Goal: Task Accomplishment & Management: Use online tool/utility

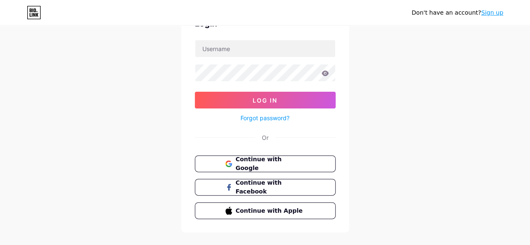
scroll to position [50, 0]
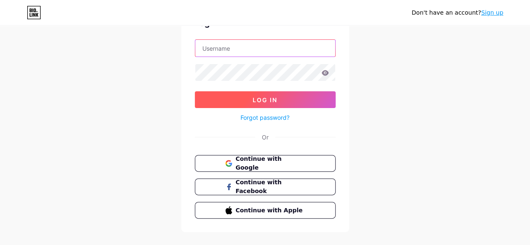
type input "[EMAIL_ADDRESS][DOMAIN_NAME]"
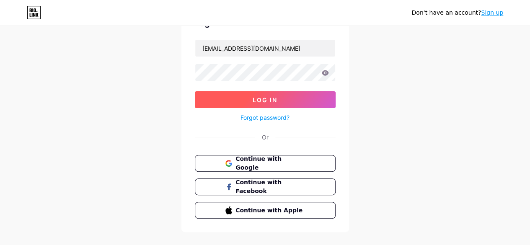
click at [262, 98] on span "Log In" at bounding box center [265, 99] width 25 height 7
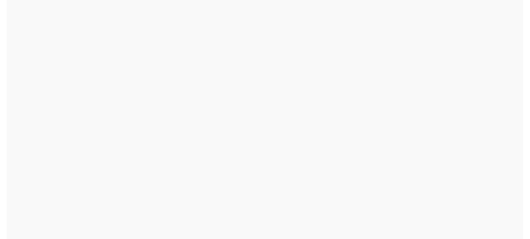
scroll to position [0, 0]
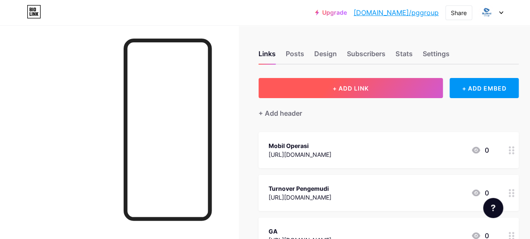
click at [352, 85] on span "+ ADD LINK" at bounding box center [351, 88] width 36 height 7
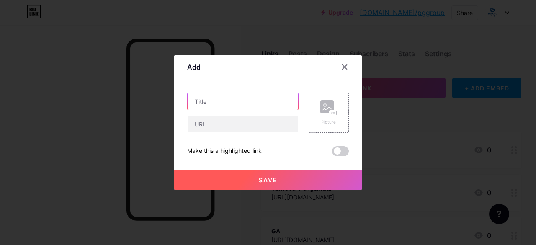
click at [235, 93] on input "text" at bounding box center [243, 101] width 111 height 17
type input "PNL"
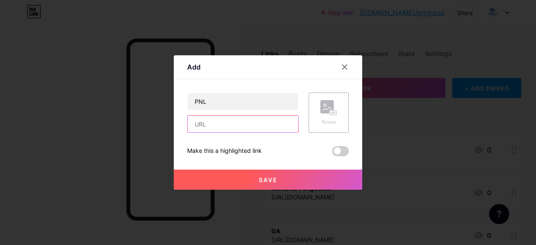
click at [219, 122] on input "text" at bounding box center [243, 124] width 111 height 17
paste input "https://docs.google.com/spreadsheets/d/15ge4ym3lPku7SDHzGQitUOQilHlU4TbZtfg6wVh…"
type input "https://docs.google.com/spreadsheets/d/15ge4ym3lPku7SDHzGQitUOQilHlU4TbZtfg6wVh…"
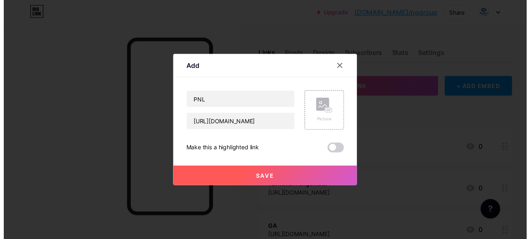
scroll to position [0, 0]
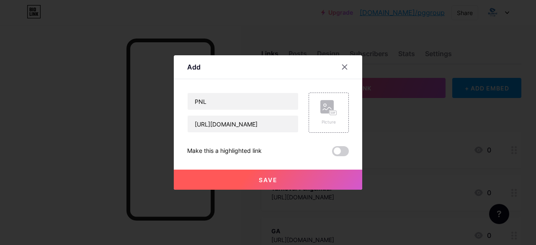
click at [282, 181] on button "Save" at bounding box center [268, 180] width 189 height 20
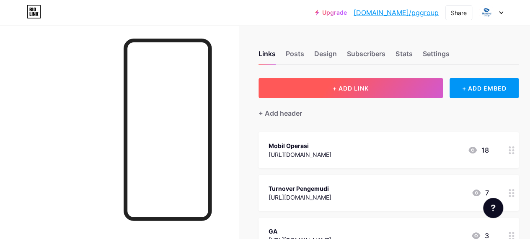
click at [340, 86] on span "+ ADD LINK" at bounding box center [351, 88] width 36 height 7
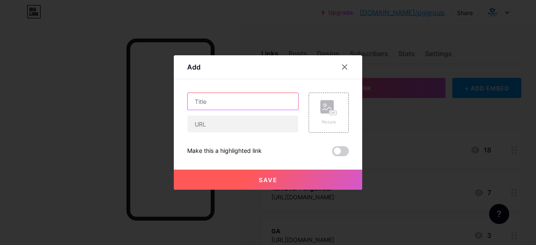
click at [224, 100] on input "text" at bounding box center [243, 101] width 111 height 17
type input "Komplain"
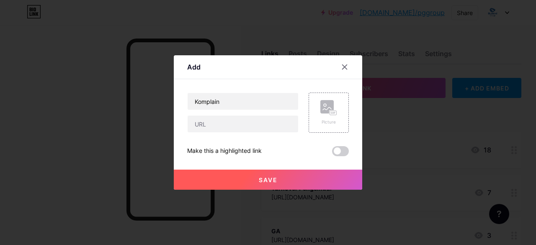
click at [226, 111] on div "Komplain" at bounding box center [242, 113] width 111 height 40
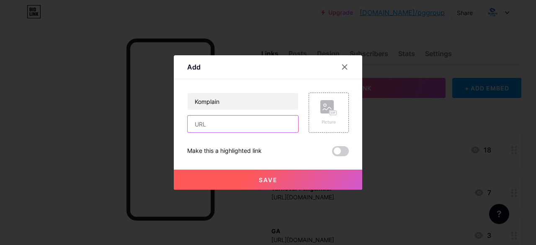
click at [222, 119] on input "text" at bounding box center [243, 124] width 111 height 17
paste input "https://docs.google.com/spreadsheets/d/1R_eos3ap79otBLlIju9XbWwUAvur_8XLLny4Wqo…"
type input "https://docs.google.com/spreadsheets/d/1R_eos3ap79otBLlIju9XbWwUAvur_8XLLny4Wqo…"
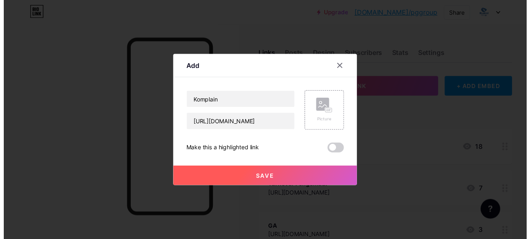
scroll to position [0, 0]
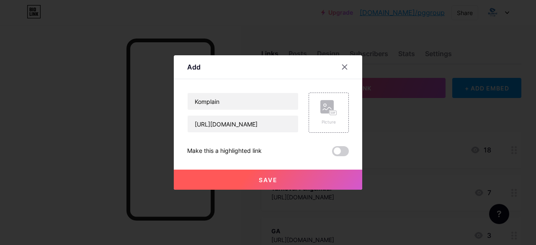
click at [235, 185] on button "Save" at bounding box center [268, 180] width 189 height 20
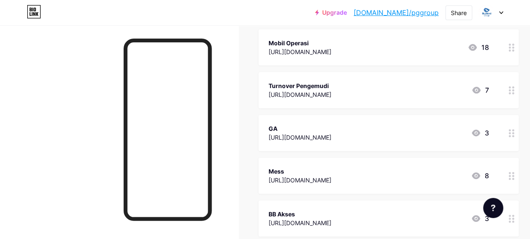
scroll to position [103, 0]
click at [302, 84] on div "Turnover Pengemudi" at bounding box center [300, 85] width 63 height 9
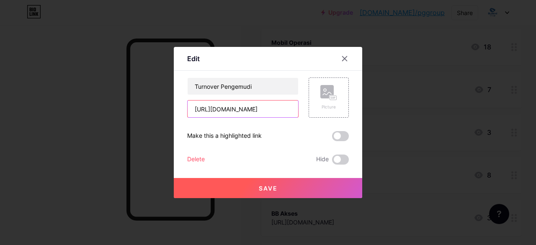
click at [266, 108] on input "https://docs.google.com/spreadsheets/d/19eMWU-WntRvV3XEmiSQ3HUhzBxW9n1_KHAt4VNL…" at bounding box center [243, 109] width 111 height 17
click at [385, 41] on div at bounding box center [268, 122] width 536 height 245
